Goal: Register for event/course

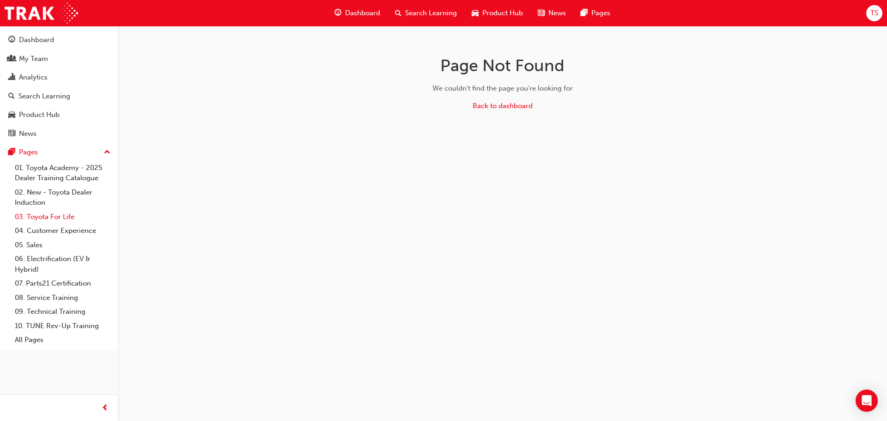
click at [49, 217] on link "03. Toyota For Life" at bounding box center [62, 217] width 103 height 14
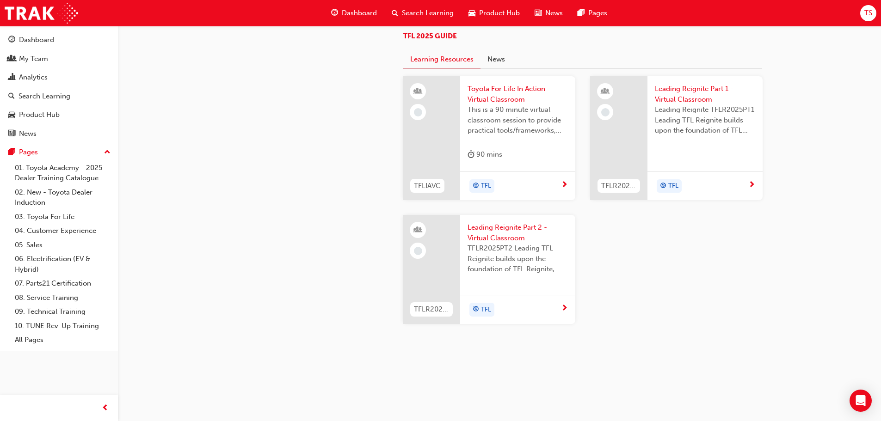
scroll to position [844, 0]
click at [519, 136] on span "This is a 90 minute virtual classroom session to provide practical tools/framew…" at bounding box center [517, 119] width 100 height 31
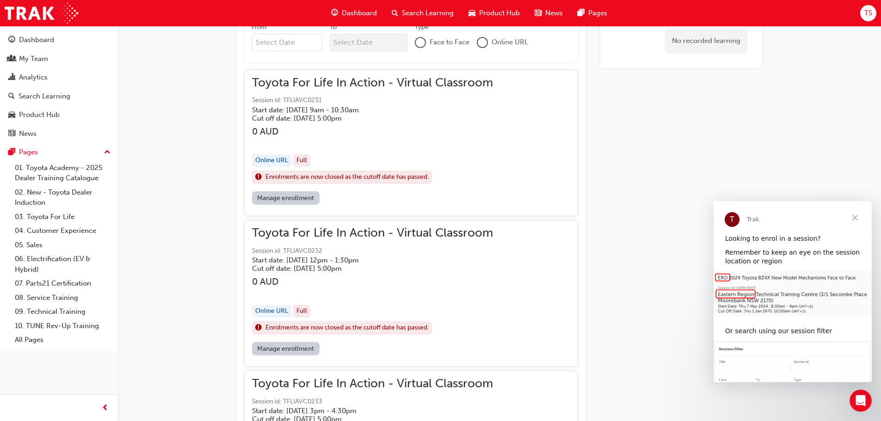
click at [853, 218] on span "Close" at bounding box center [854, 217] width 33 height 33
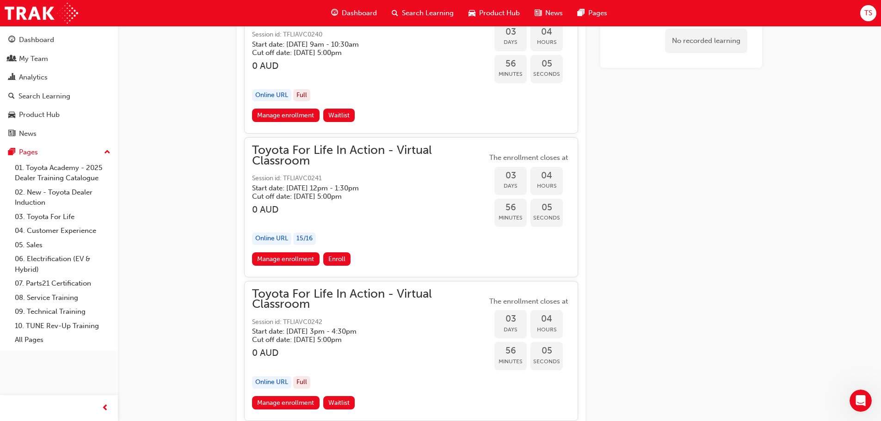
scroll to position [1202, 0]
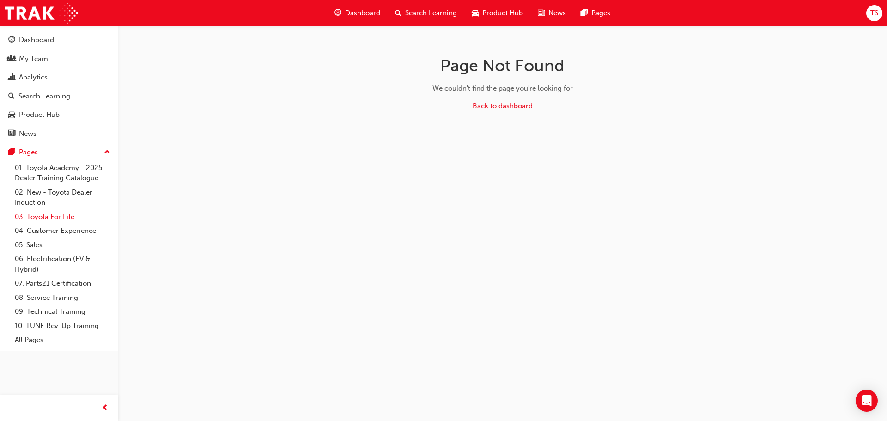
click at [51, 214] on link "03. Toyota For Life" at bounding box center [62, 217] width 103 height 14
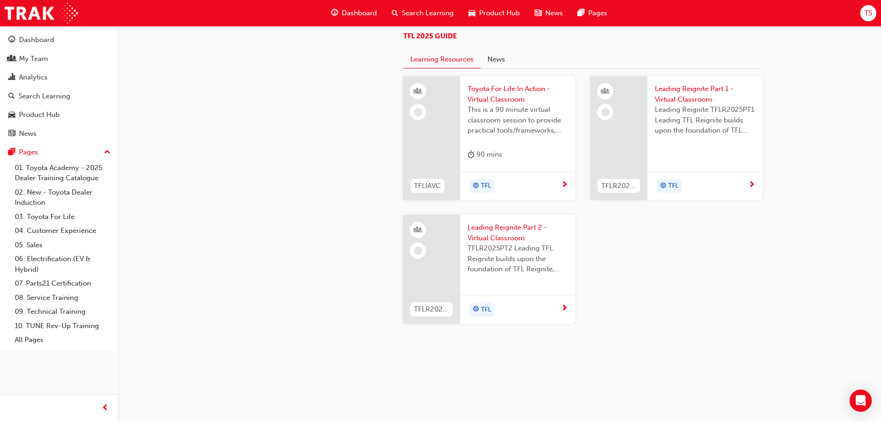
scroll to position [647, 0]
